Goal: Transaction & Acquisition: Purchase product/service

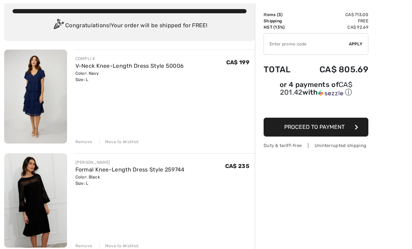
scroll to position [42, 0]
click at [79, 143] on div "Remove" at bounding box center [83, 141] width 17 height 6
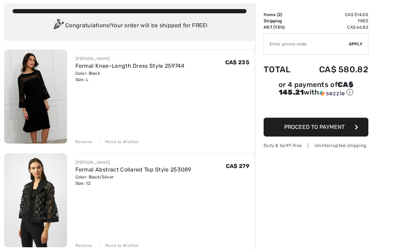
click at [31, 109] on img at bounding box center [35, 97] width 63 height 94
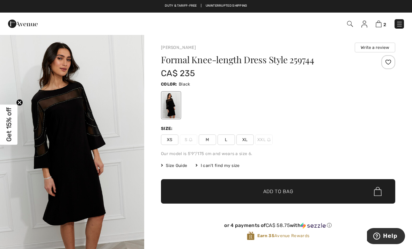
click at [54, 173] on img "1 / 4" at bounding box center [72, 142] width 144 height 216
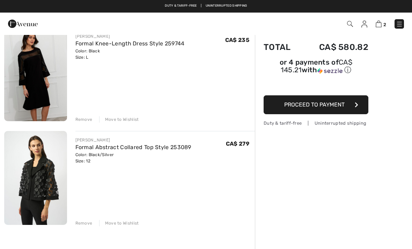
click at [78, 225] on div "Remove" at bounding box center [83, 223] width 17 height 6
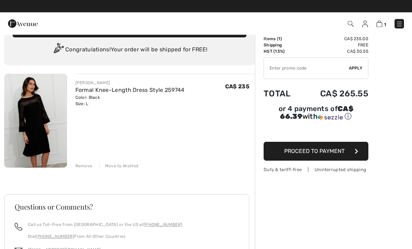
scroll to position [18, 0]
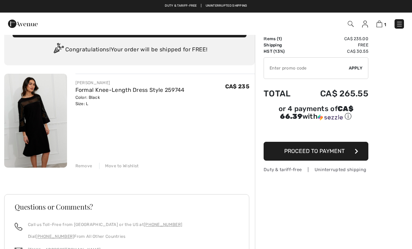
click at [350, 158] on button "Proceed to Payment" at bounding box center [315, 151] width 105 height 19
